Goal: Communication & Community: Answer question/provide support

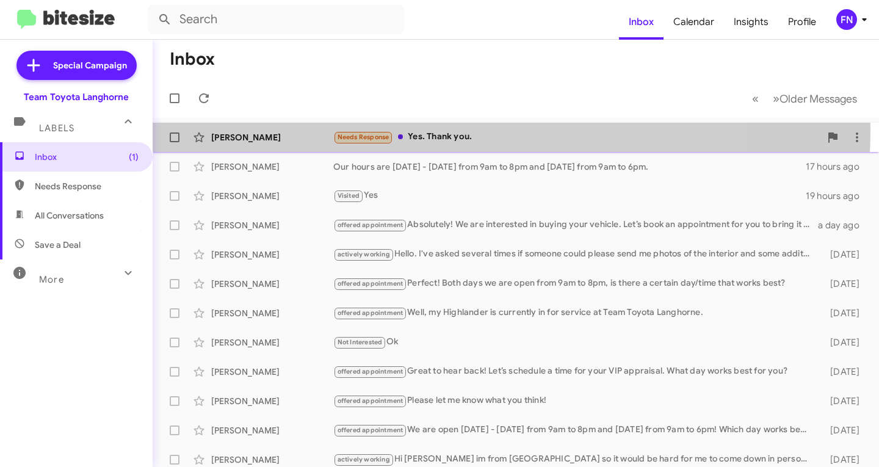
click at [266, 128] on div "Helena Funk Needs Response Yes. Thank you. 21 minutes ago" at bounding box center [515, 137] width 707 height 24
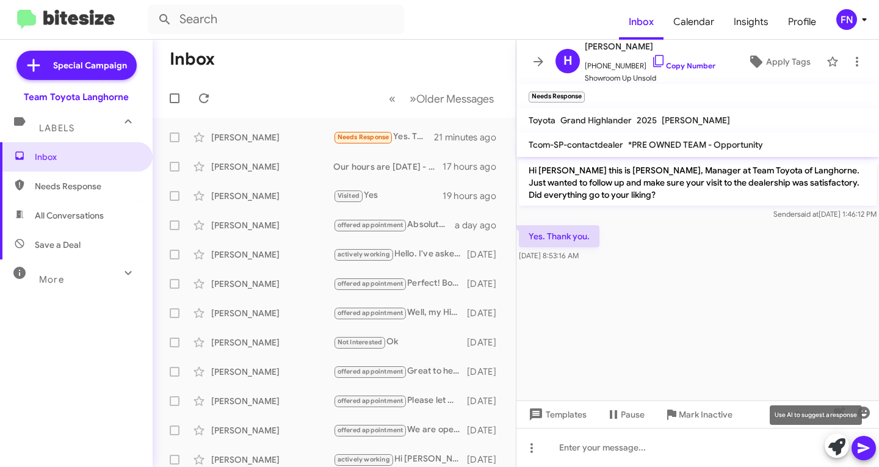
click at [839, 447] on icon at bounding box center [836, 446] width 17 height 17
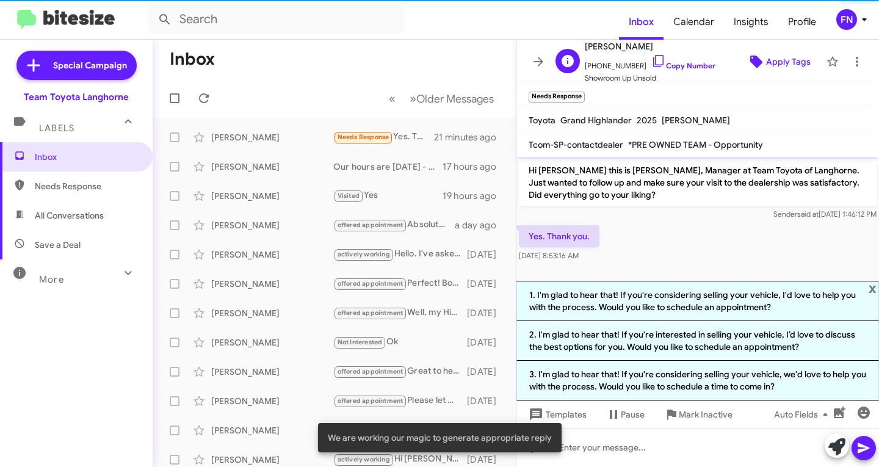
click at [766, 56] on span "Apply Tags" at bounding box center [788, 62] width 45 height 22
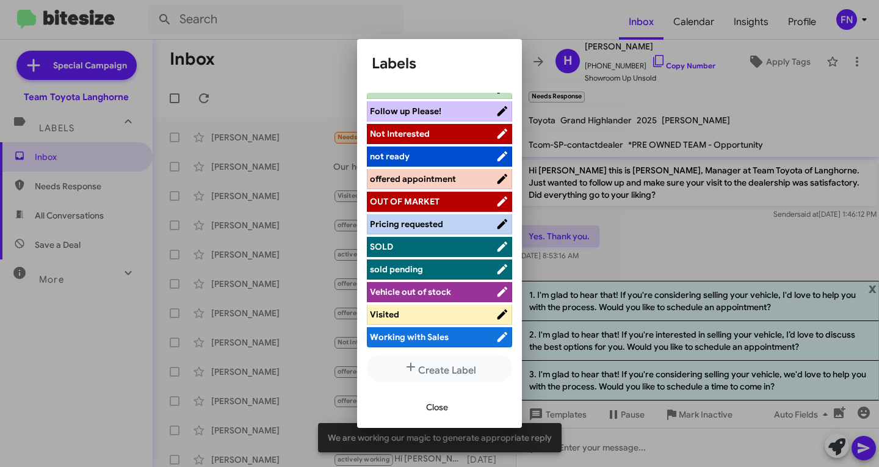
click at [395, 337] on span "Working with Sales" at bounding box center [409, 336] width 79 height 11
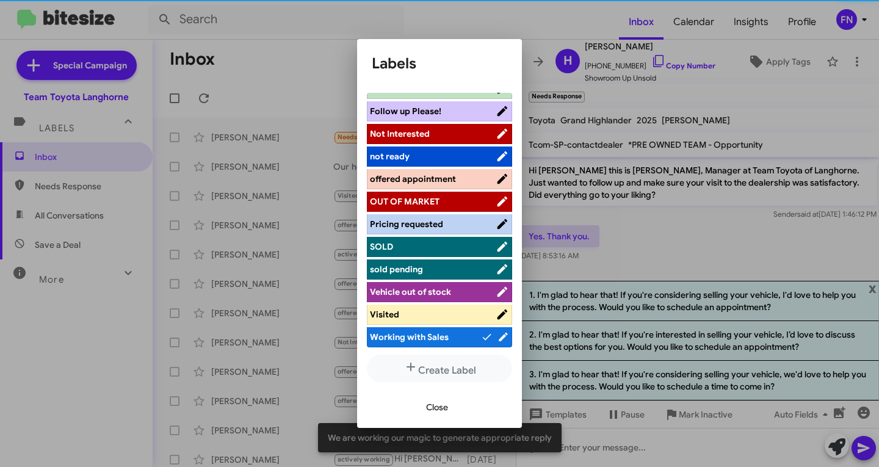
scroll to position [195, 0]
click at [441, 409] on span "Close" at bounding box center [437, 407] width 22 height 22
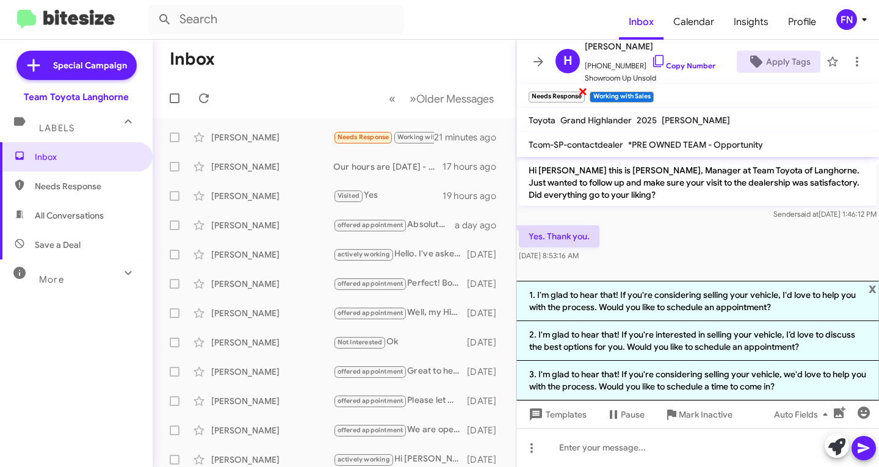
click at [584, 95] on span "×" at bounding box center [583, 91] width 10 height 15
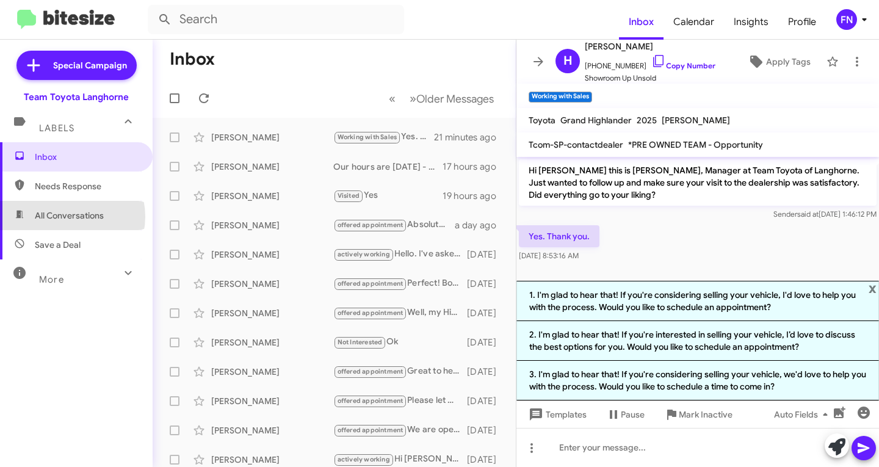
click at [67, 217] on span "All Conversations" at bounding box center [69, 215] width 69 height 12
type input "in:all-conversations"
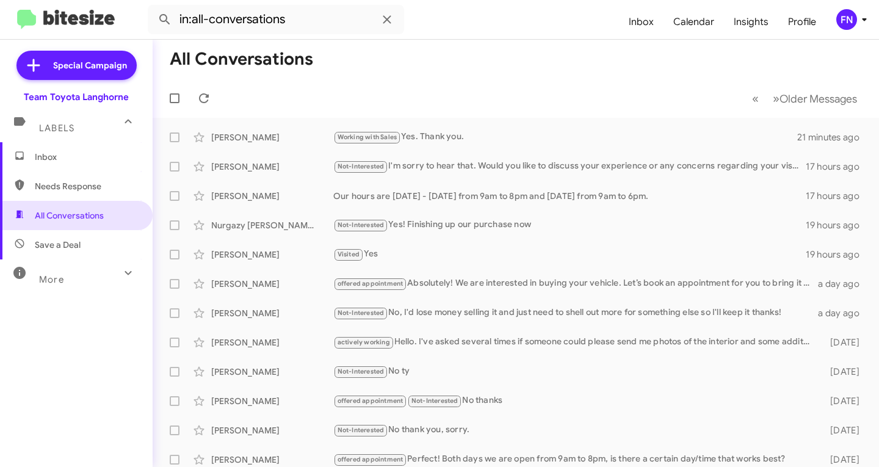
click at [845, 23] on div "FN" at bounding box center [846, 19] width 21 height 21
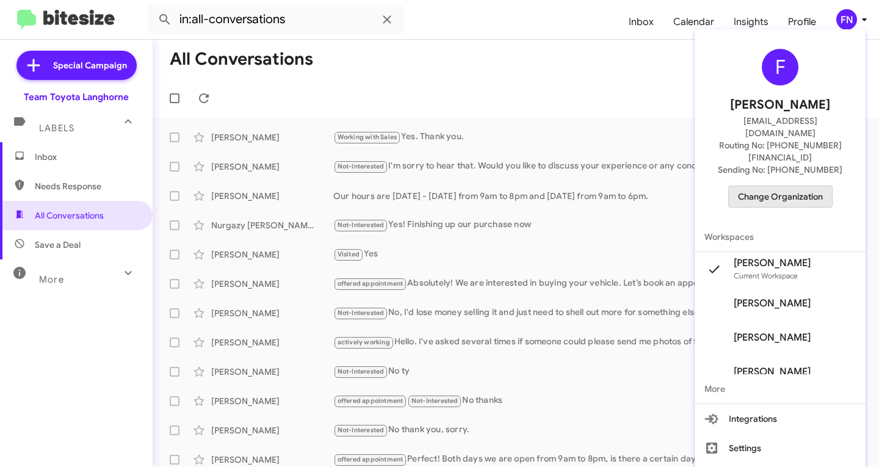
click at [787, 186] on span "Change Organization" at bounding box center [780, 196] width 85 height 21
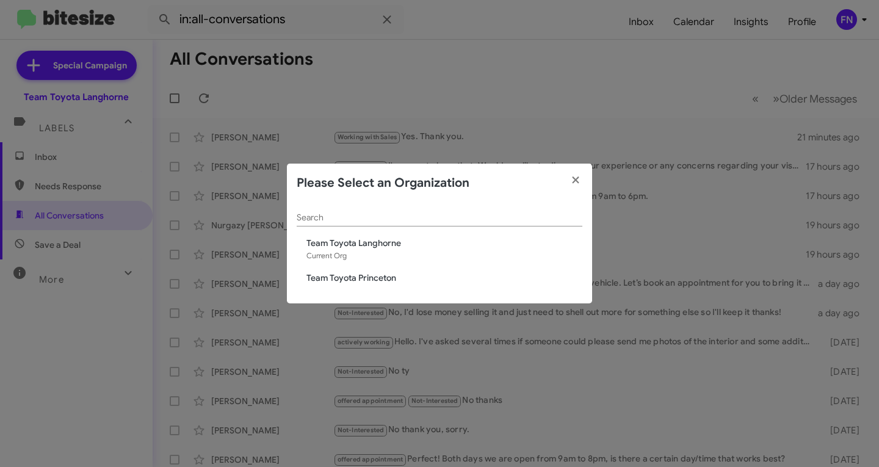
click at [338, 278] on span "Team Toyota Princeton" at bounding box center [444, 278] width 276 height 12
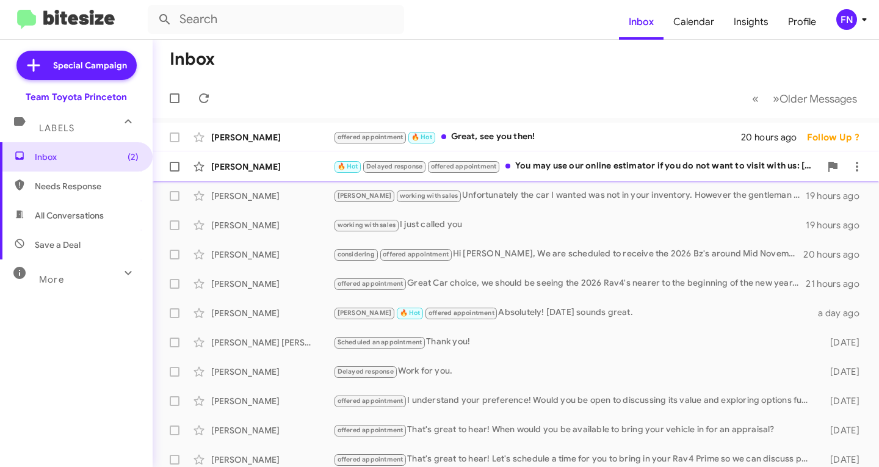
click at [270, 172] on div "[PERSON_NAME]" at bounding box center [272, 166] width 122 height 12
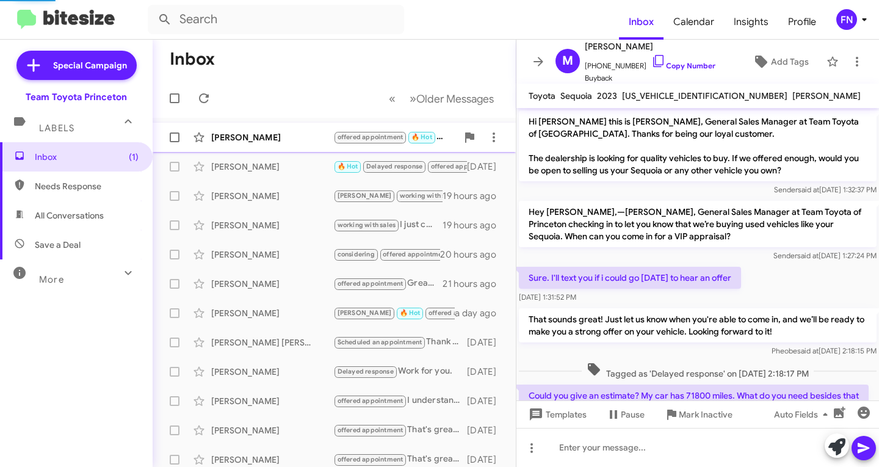
scroll to position [136, 0]
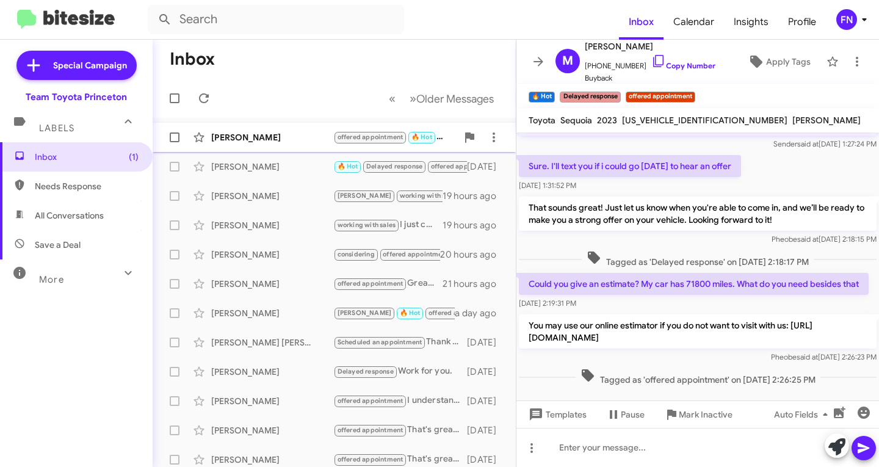
click at [273, 143] on div "[PERSON_NAME]" at bounding box center [272, 137] width 122 height 12
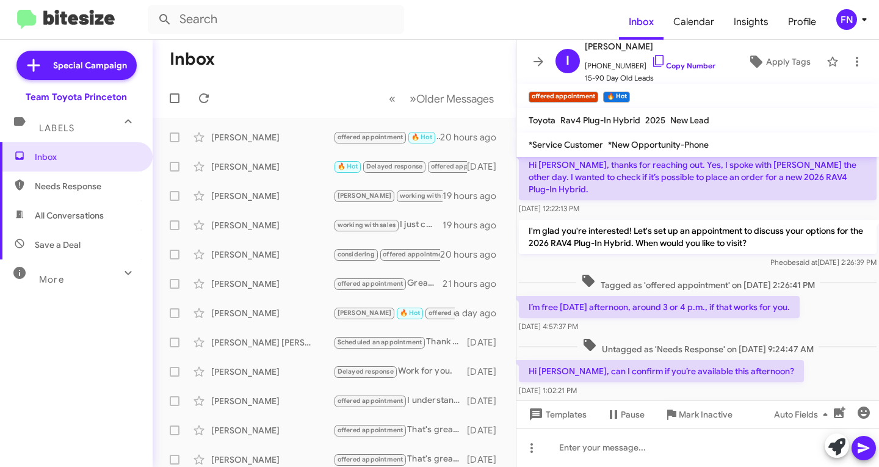
scroll to position [220, 0]
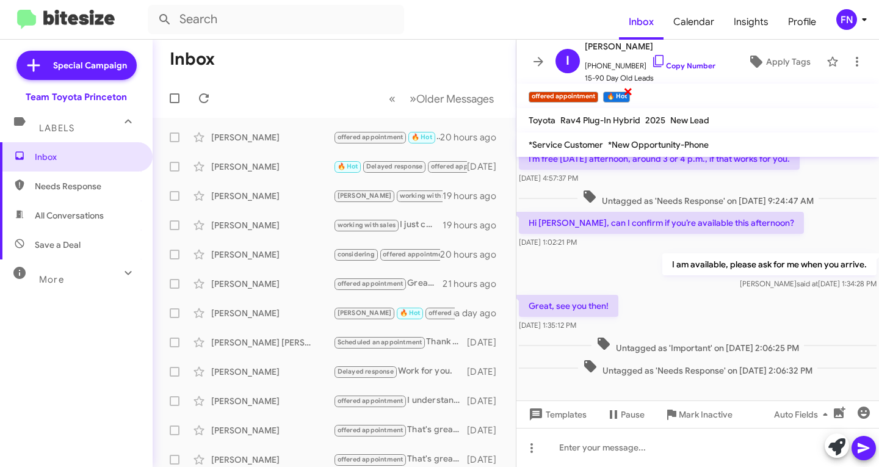
click at [627, 91] on span "×" at bounding box center [628, 91] width 10 height 15
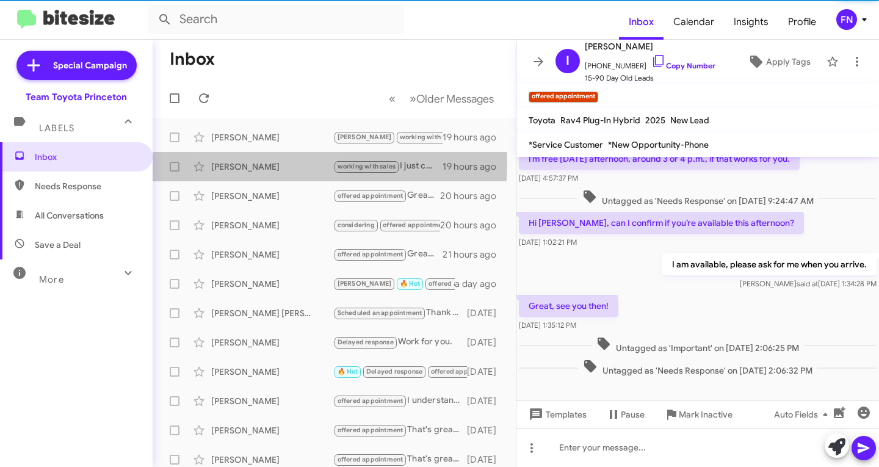
click at [271, 163] on div "[PERSON_NAME]" at bounding box center [272, 166] width 122 height 12
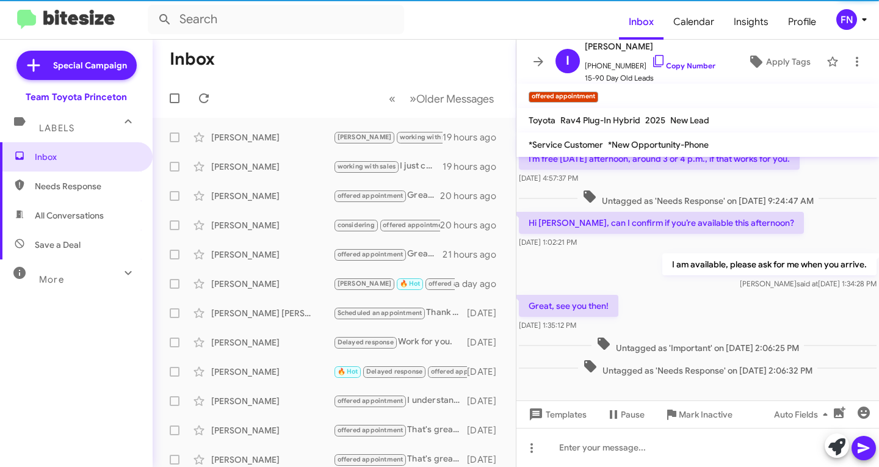
scroll to position [43, 0]
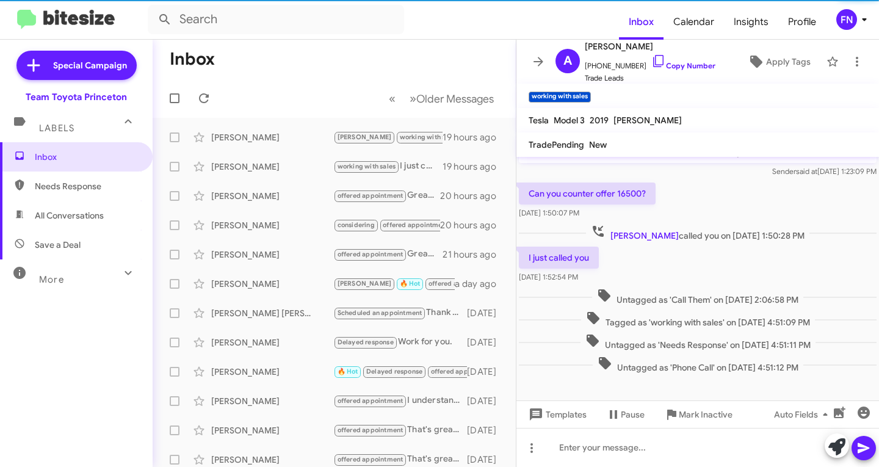
click at [71, 227] on span "All Conversations" at bounding box center [76, 215] width 153 height 29
type input "in:all-conversations"
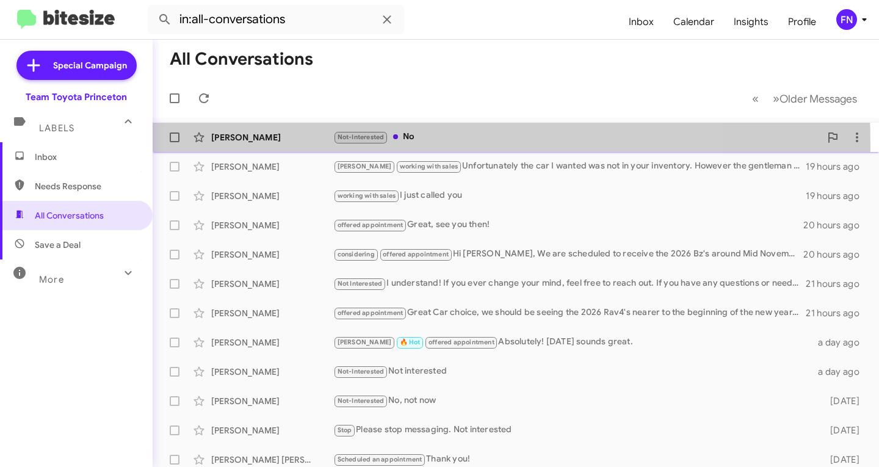
click at [254, 145] on div "[PERSON_NAME] Not-Interested No 10 minutes ago" at bounding box center [515, 137] width 707 height 24
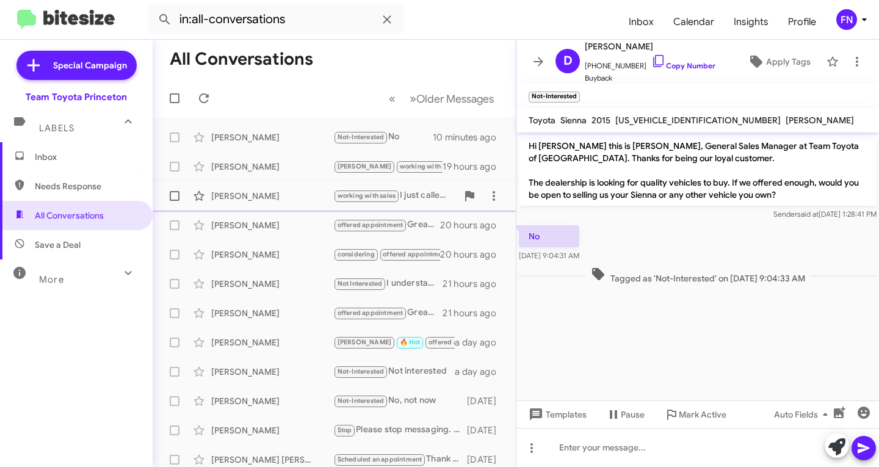
click at [250, 197] on div "[PERSON_NAME]" at bounding box center [272, 196] width 122 height 12
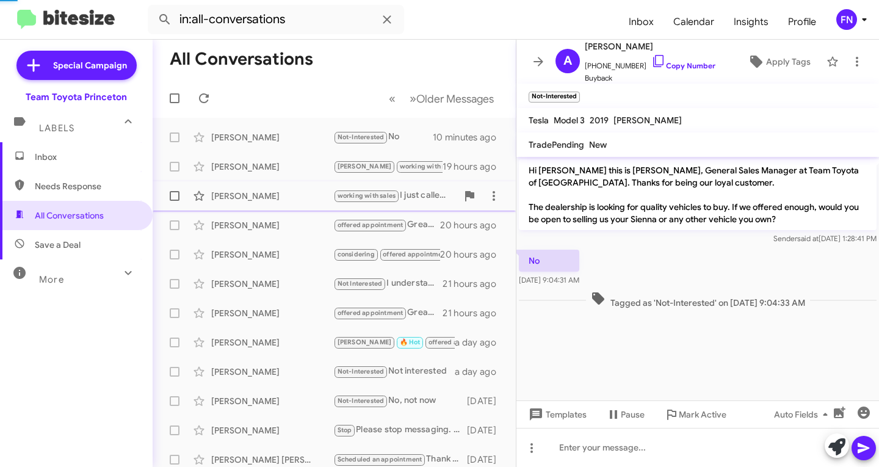
scroll to position [43, 0]
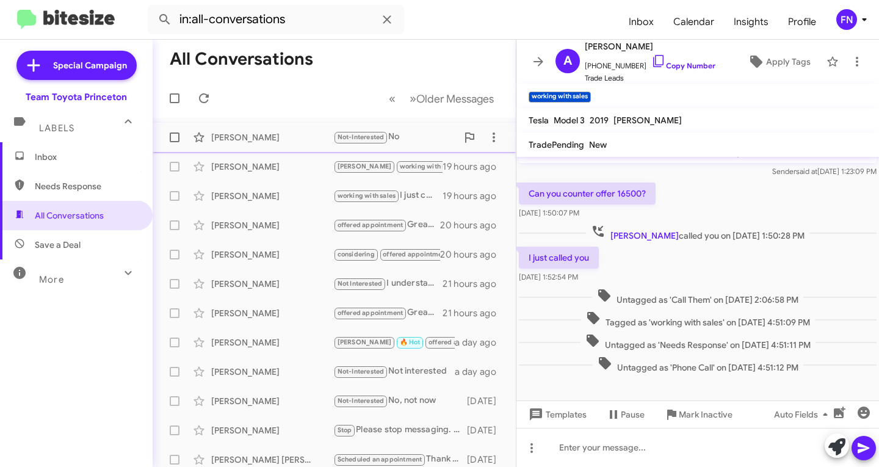
click at [284, 134] on div "[PERSON_NAME]" at bounding box center [272, 137] width 122 height 12
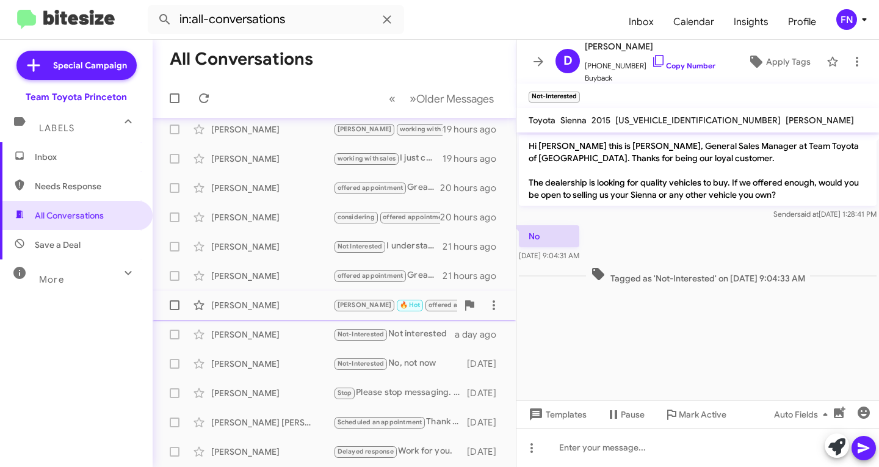
scroll to position [183, 0]
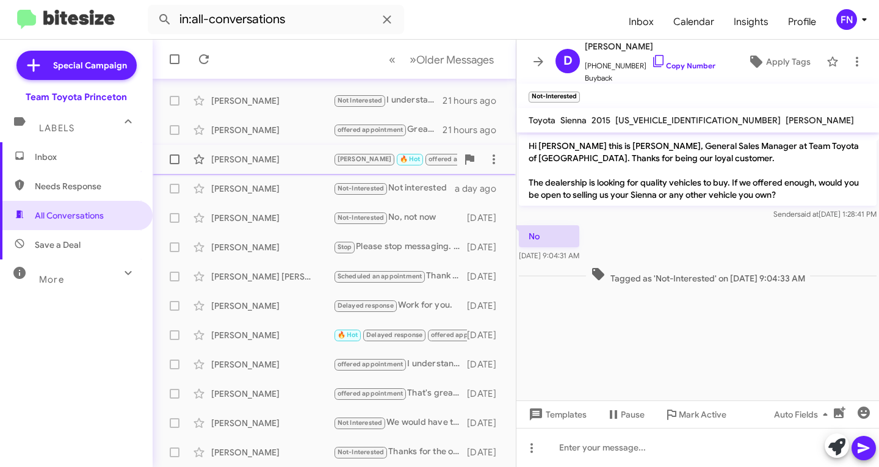
click at [267, 167] on div "[PERSON_NAME] 🔥 Hot offered appointment Absolutely! [DATE] sounds great. a day …" at bounding box center [334, 159] width 344 height 24
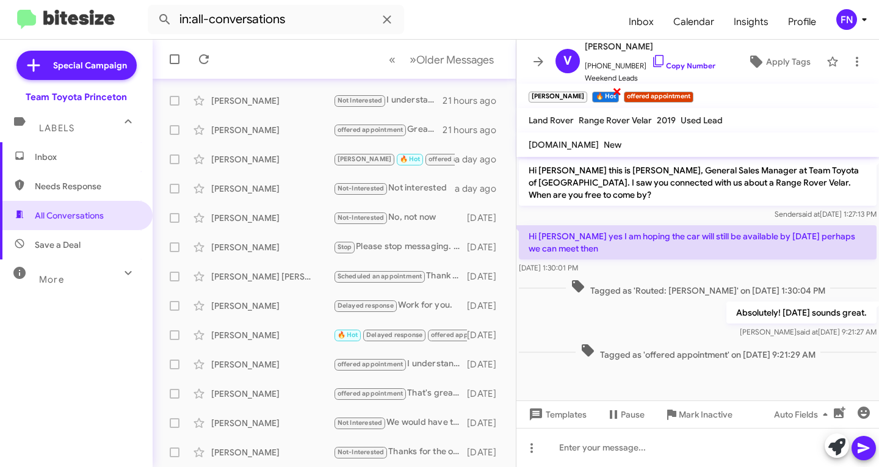
click at [612, 93] on span "×" at bounding box center [617, 91] width 10 height 15
click at [261, 328] on div "[PERSON_NAME] 🔥 Hot Delayed response offered appointment You may use our online…" at bounding box center [334, 335] width 344 height 24
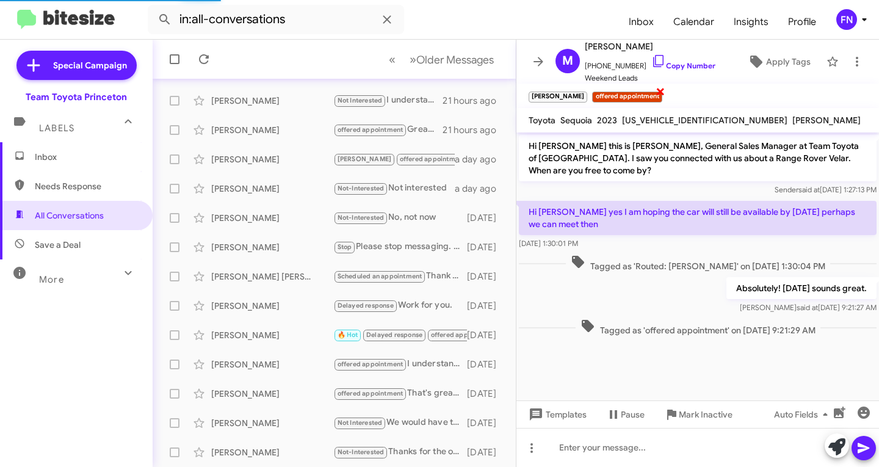
scroll to position [160, 0]
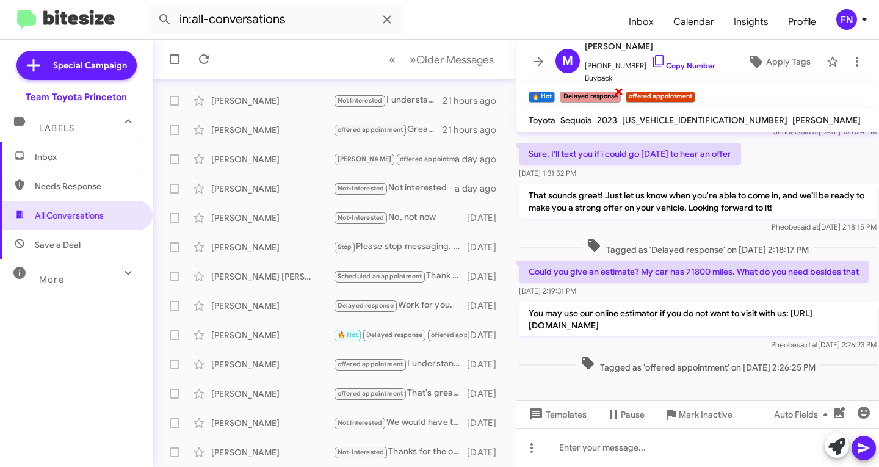
click at [612, 92] on small "Delayed response" at bounding box center [590, 97] width 60 height 11
click at [621, 92] on span "×" at bounding box center [619, 91] width 10 height 15
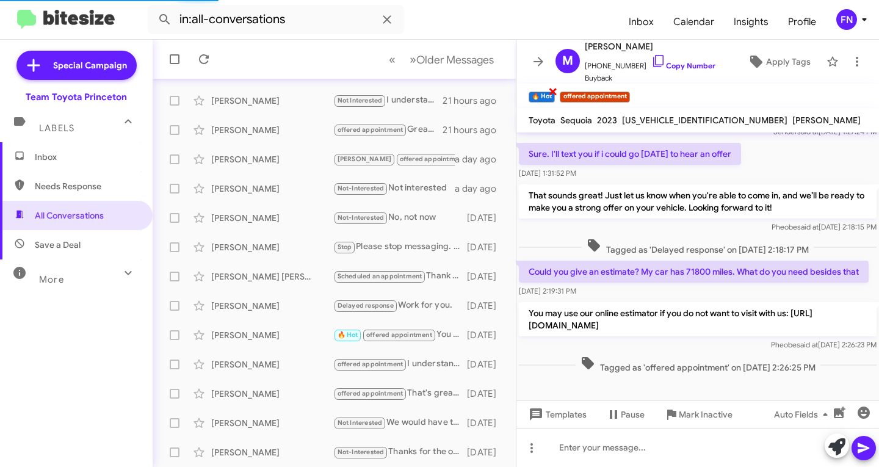
click at [555, 93] on span "×" at bounding box center [553, 91] width 10 height 15
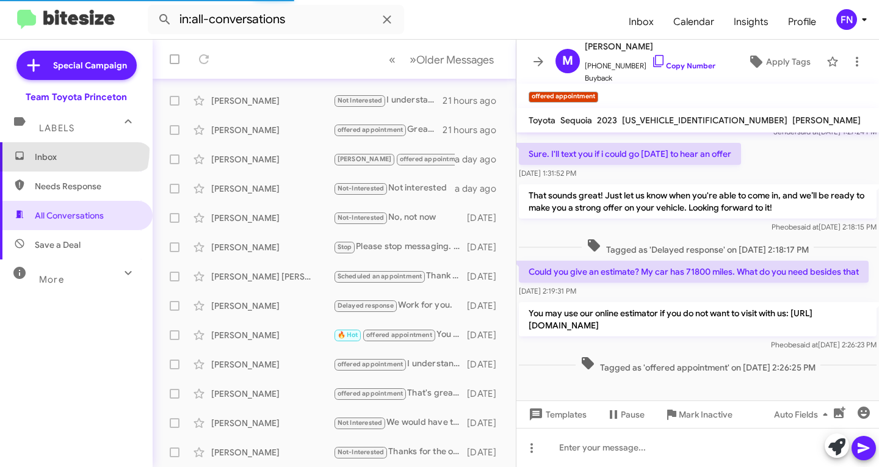
click at [73, 150] on span "Inbox" at bounding box center [76, 156] width 153 height 29
